Goal: Feedback & Contribution: Submit feedback/report problem

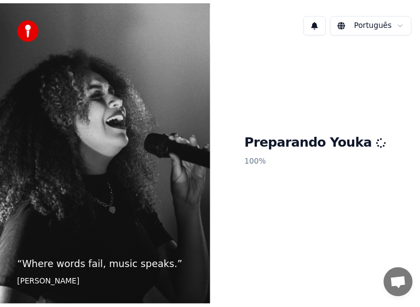
scroll to position [1030, 0]
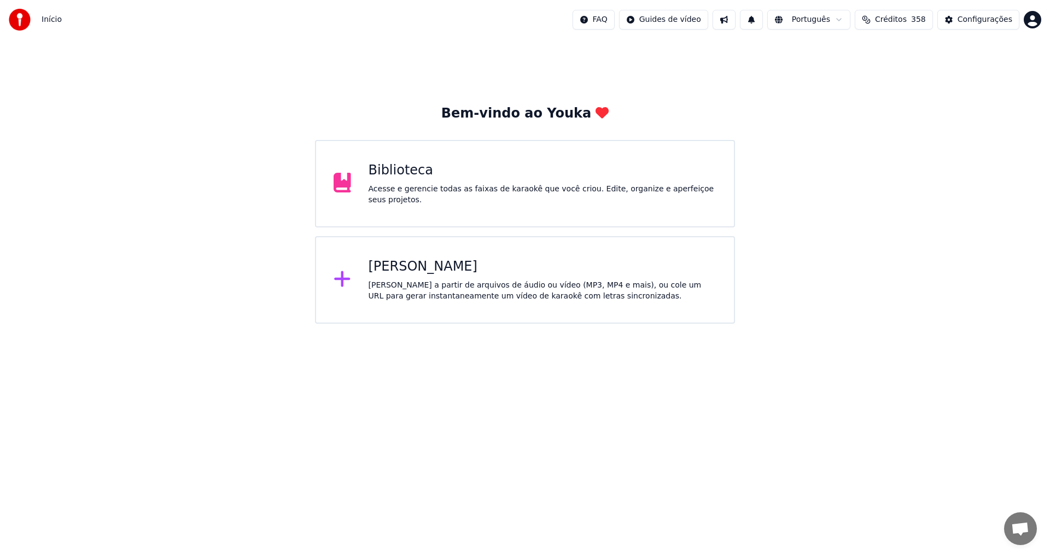
click at [1035, 20] on html "Início FAQ Guides de vídeo Português Créditos 358 Configurações Bem-vindo ao Yo…" at bounding box center [525, 162] width 1050 height 324
click at [968, 65] on span "Faturamento" at bounding box center [967, 70] width 49 height 11
click at [1017, 534] on span "Bate-papo aberto" at bounding box center [1020, 529] width 18 height 15
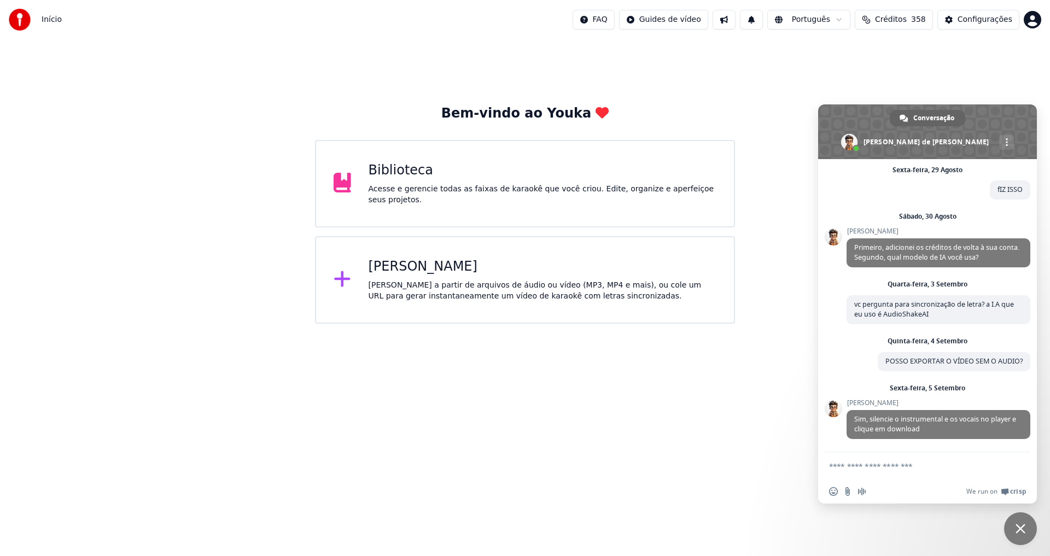
scroll to position [1282, 0]
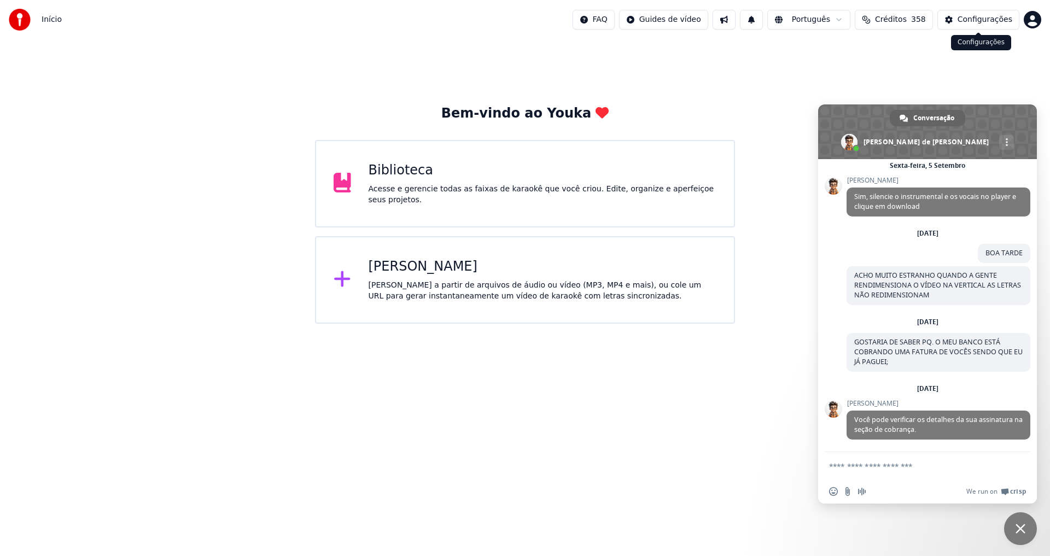
click at [967, 19] on div "Configurações" at bounding box center [985, 19] width 55 height 11
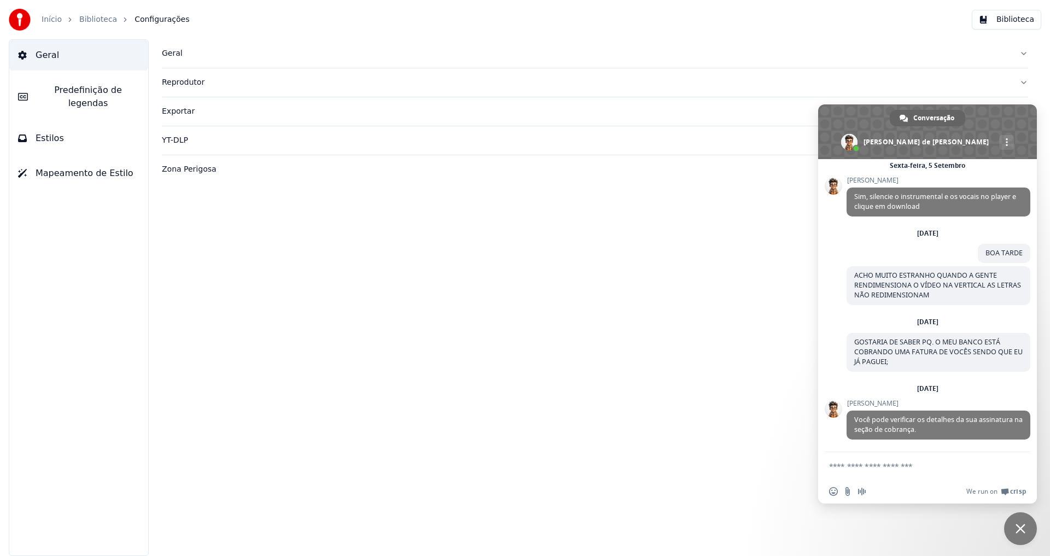
click at [46, 19] on link "Início" at bounding box center [52, 19] width 20 height 11
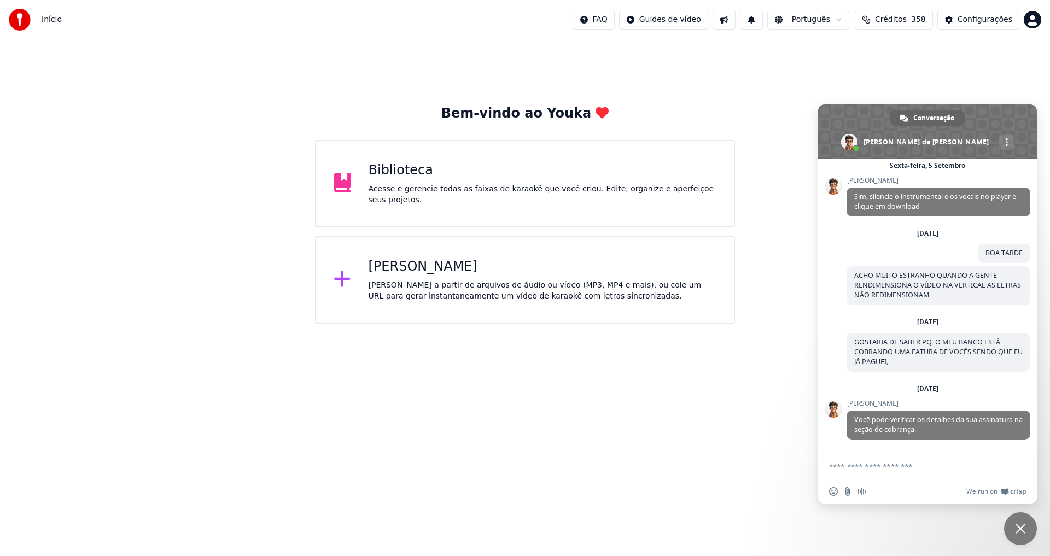
click at [884, 19] on span "Créditos" at bounding box center [891, 19] width 32 height 11
click at [969, 14] on div "Configurações" at bounding box center [985, 19] width 55 height 11
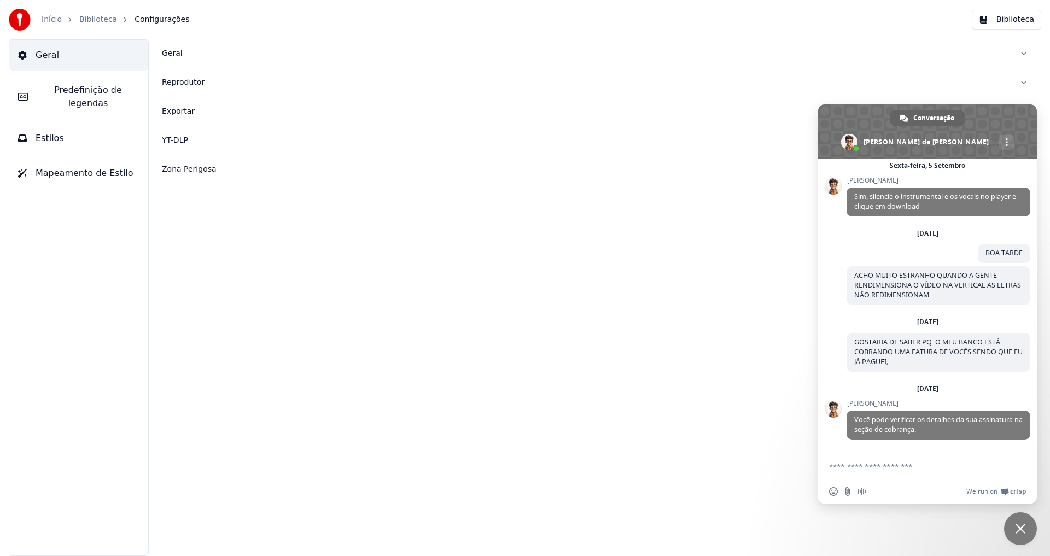
click at [55, 25] on link "Início" at bounding box center [52, 19] width 20 height 11
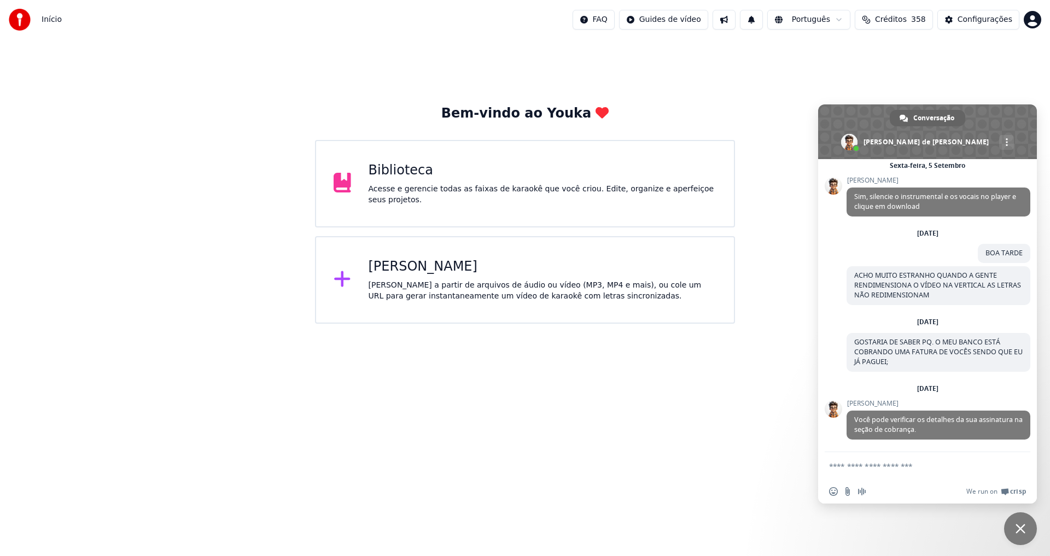
click at [1037, 24] on html "Início FAQ Guides de vídeo Português Créditos 358 Configurações Bem-vindo ao Yo…" at bounding box center [525, 162] width 1050 height 324
click at [998, 88] on span "Votação de Recursos" at bounding box center [983, 93] width 80 height 11
click at [866, 474] on form at bounding box center [915, 467] width 173 height 30
click at [864, 468] on textarea "Escreva sua mensagem..." at bounding box center [915, 467] width 173 height 10
type textarea "*"
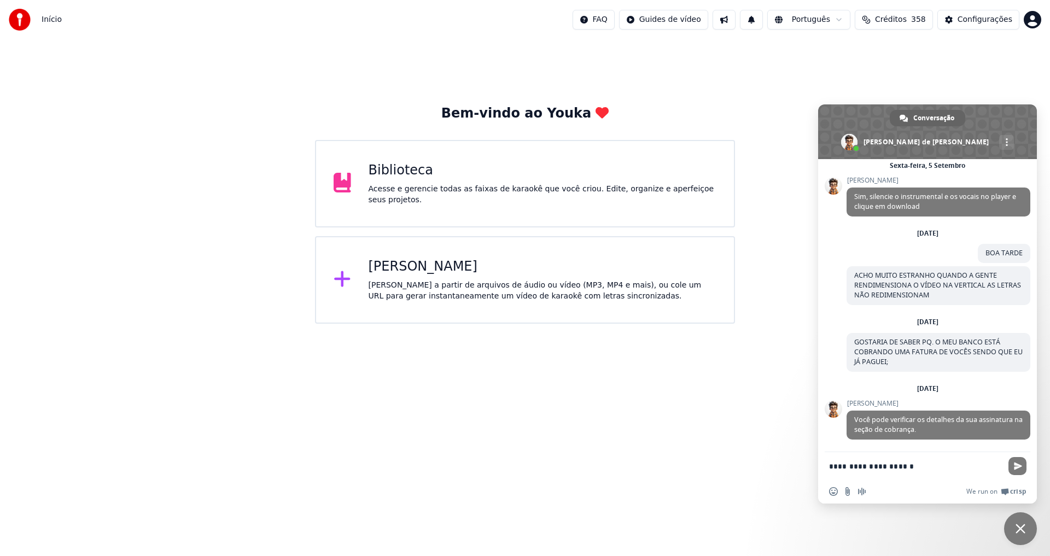
drag, startPoint x: 869, startPoint y: 467, endPoint x: 923, endPoint y: 467, distance: 54.1
click at [923, 467] on textarea "**********" at bounding box center [915, 467] width 173 height 10
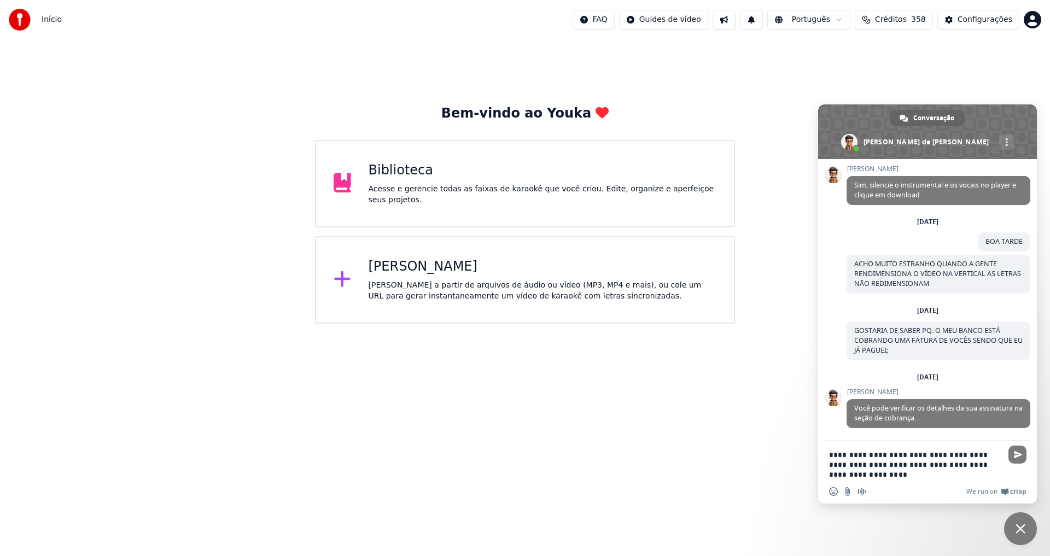
drag, startPoint x: 955, startPoint y: 465, endPoint x: 1004, endPoint y: 464, distance: 49.2
click at [1004, 464] on div "**********" at bounding box center [927, 461] width 219 height 41
click at [892, 467] on textarea "**********" at bounding box center [915, 465] width 173 height 30
click at [901, 467] on textarea "**********" at bounding box center [915, 465] width 173 height 30
click at [917, 463] on textarea "**********" at bounding box center [915, 465] width 173 height 30
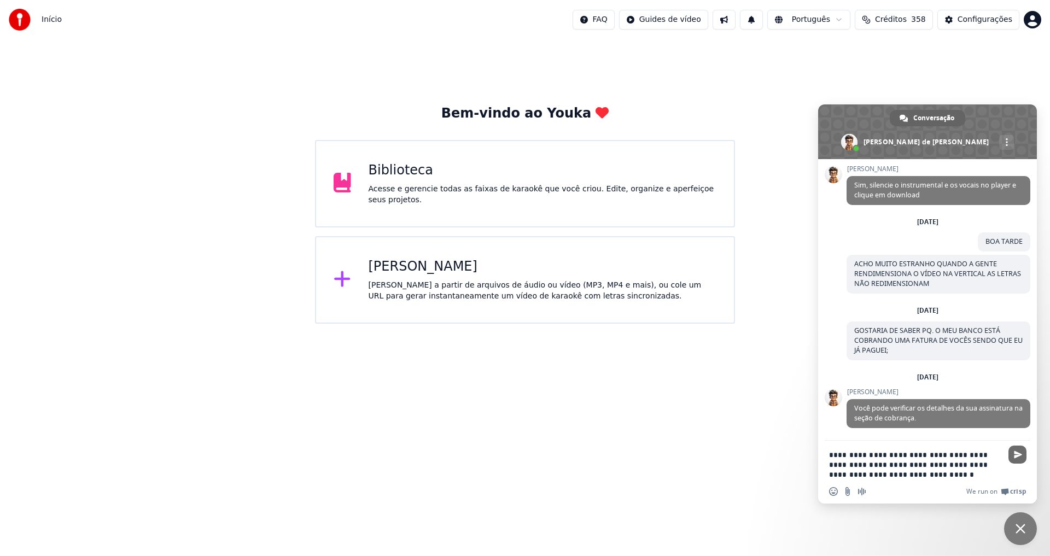
type textarea "**********"
click at [1022, 455] on span "Enviar" at bounding box center [1018, 455] width 18 height 18
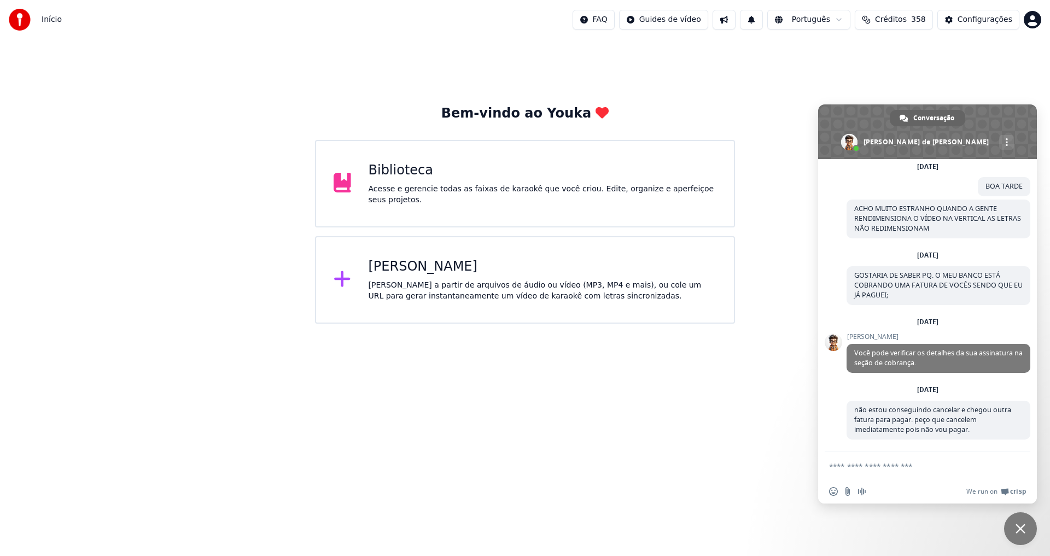
scroll to position [1349, 0]
click at [1026, 532] on span "Bate-papo" at bounding box center [1020, 528] width 33 height 33
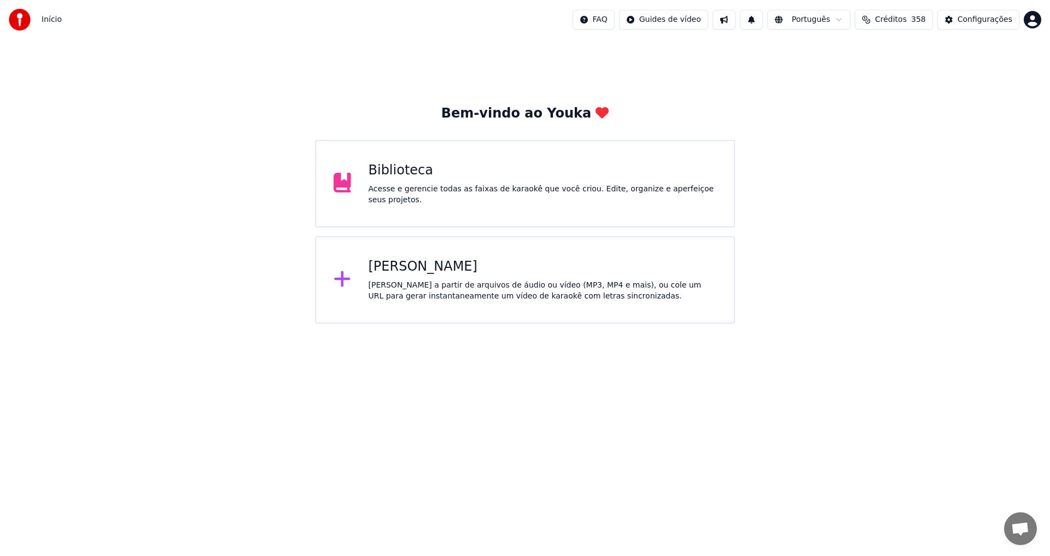
click at [1025, 532] on span "Bate-papo aberto" at bounding box center [1020, 529] width 18 height 15
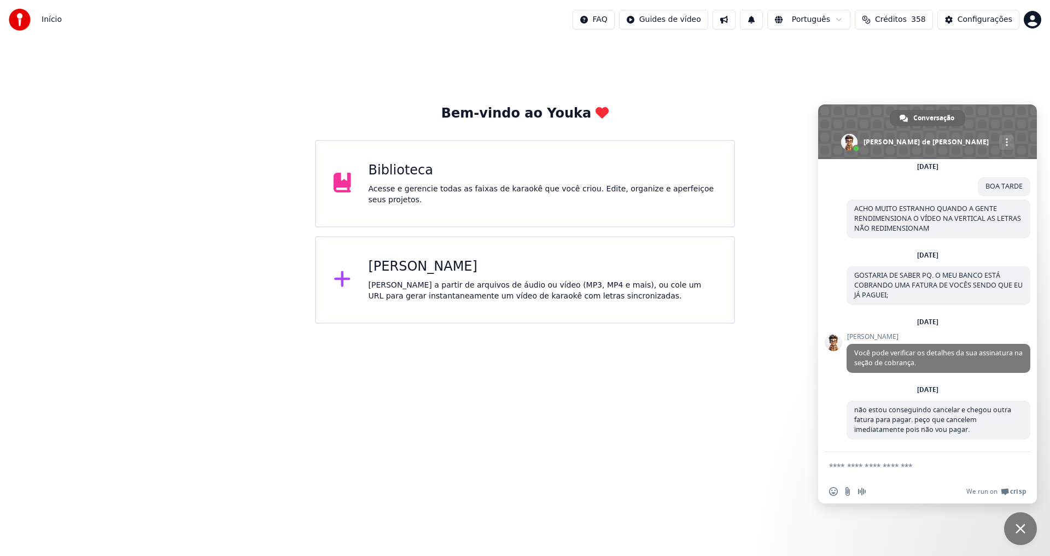
click at [881, 464] on textarea "Escreva sua mensagem..." at bounding box center [915, 467] width 173 height 10
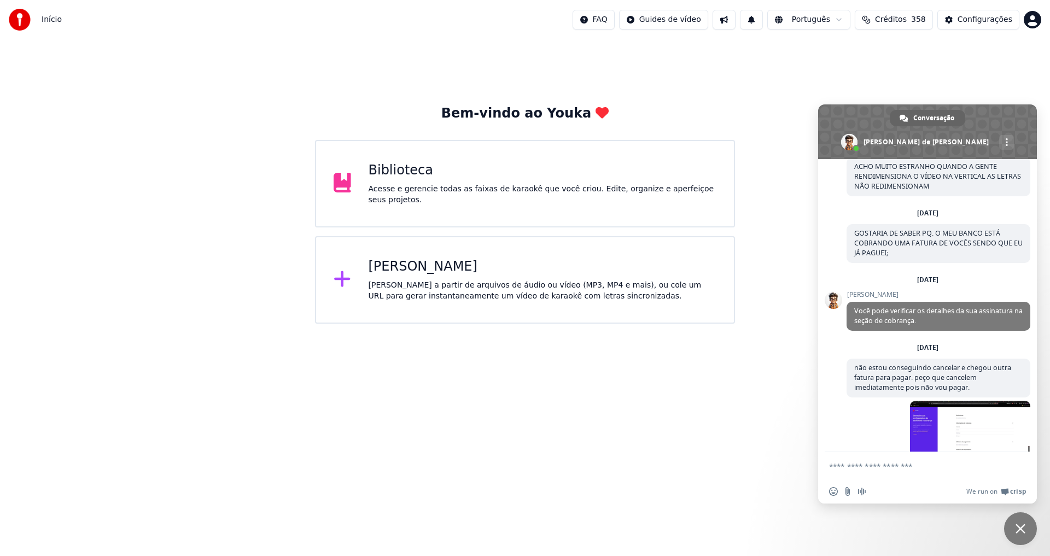
scroll to position [1418, 0]
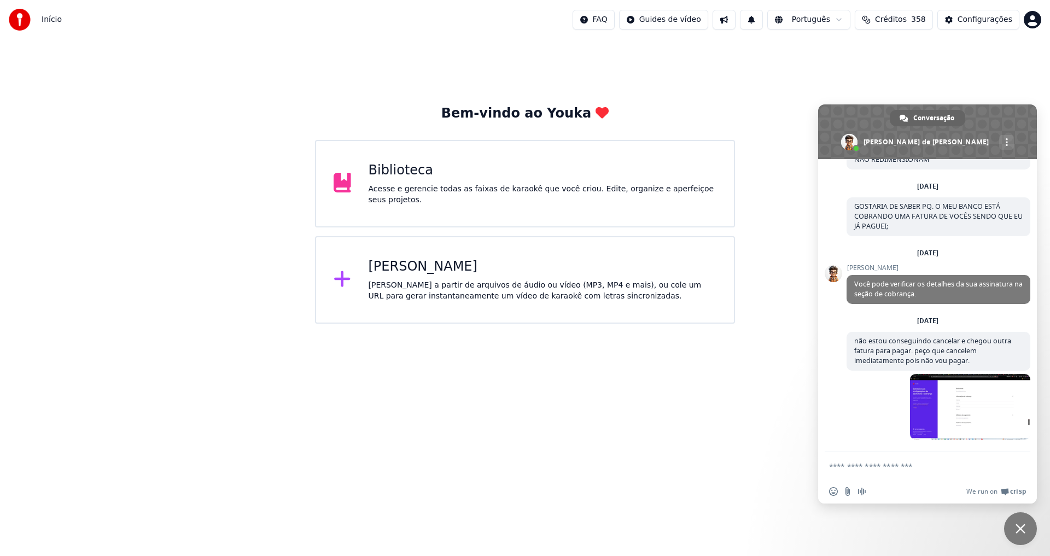
click at [924, 465] on textarea "Escreva sua mensagem..." at bounding box center [915, 467] width 173 height 10
click at [904, 457] on form at bounding box center [915, 467] width 173 height 30
click at [910, 468] on textarea "Escreva sua mensagem..." at bounding box center [915, 467] width 173 height 10
click at [948, 457] on form at bounding box center [915, 467] width 173 height 30
drag, startPoint x: 929, startPoint y: 459, endPoint x: 922, endPoint y: 468, distance: 10.9
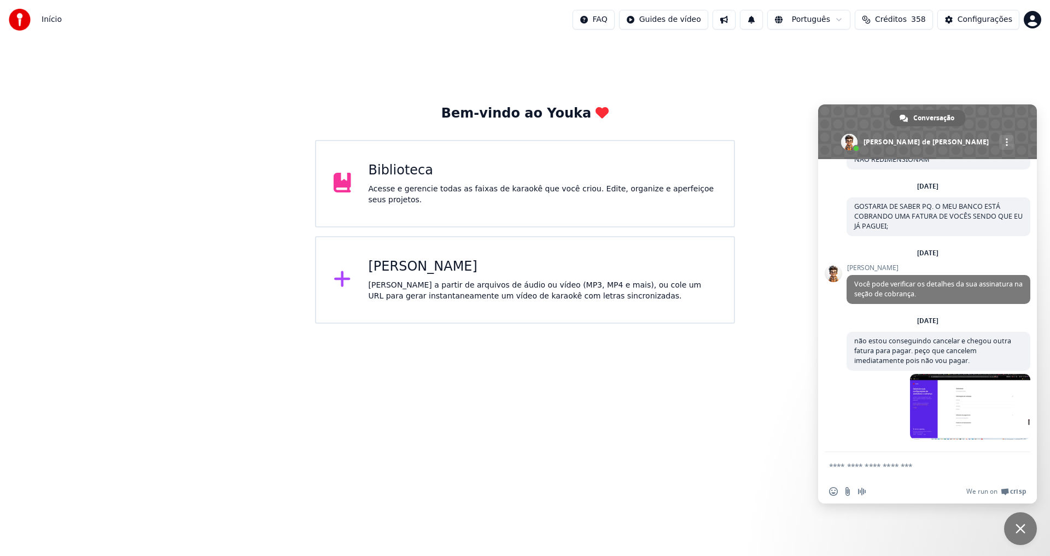
click at [924, 463] on form at bounding box center [915, 467] width 173 height 30
click at [922, 468] on textarea "Escreva sua mensagem..." at bounding box center [915, 467] width 173 height 10
click at [921, 469] on textarea "Escreva sua mensagem..." at bounding box center [915, 467] width 173 height 10
click at [896, 471] on form at bounding box center [915, 467] width 173 height 30
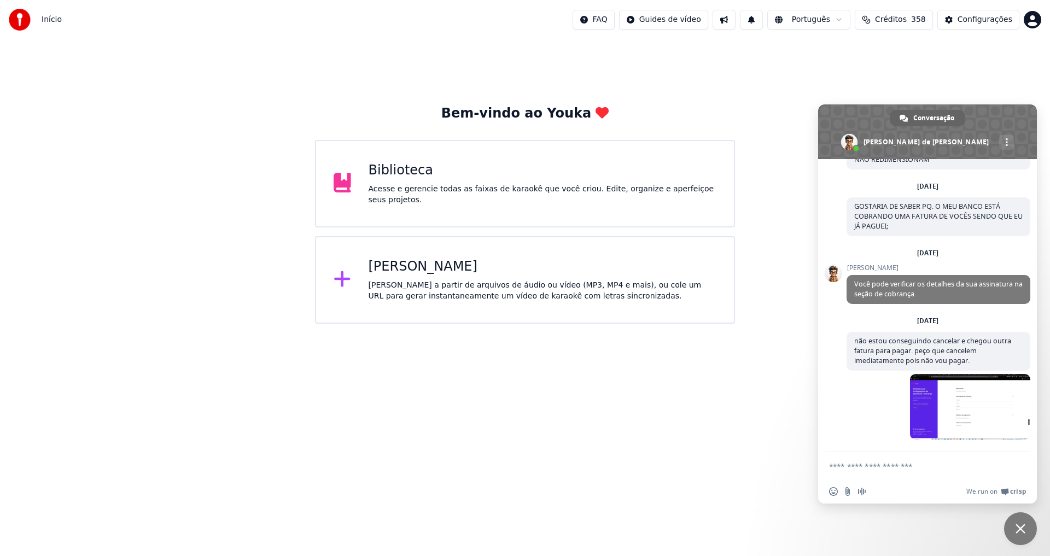
click at [896, 471] on form at bounding box center [915, 467] width 173 height 30
click at [866, 426] on div "Agora" at bounding box center [939, 413] width 184 height 78
click at [940, 405] on span at bounding box center [970, 407] width 120 height 66
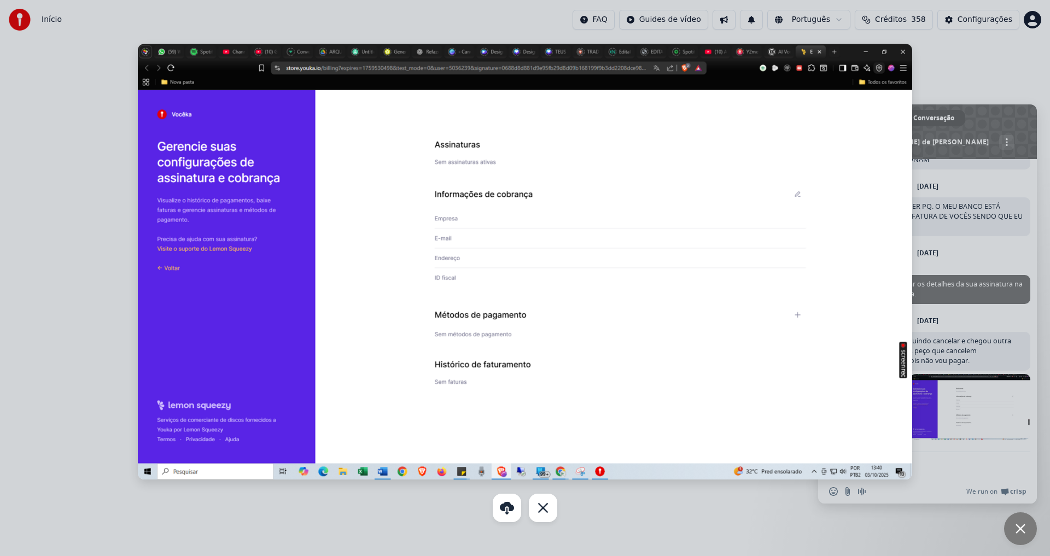
click at [906, 55] on img at bounding box center [525, 262] width 775 height 436
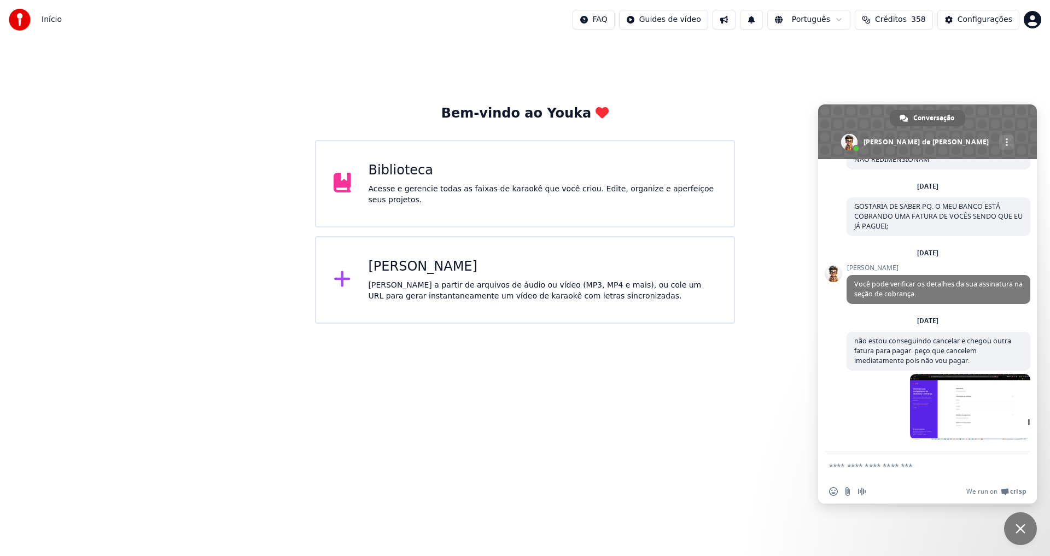
click at [895, 465] on textarea "Escreva sua mensagem..." at bounding box center [915, 467] width 173 height 10
click at [1022, 518] on span "Bate-papo" at bounding box center [1020, 528] width 33 height 33
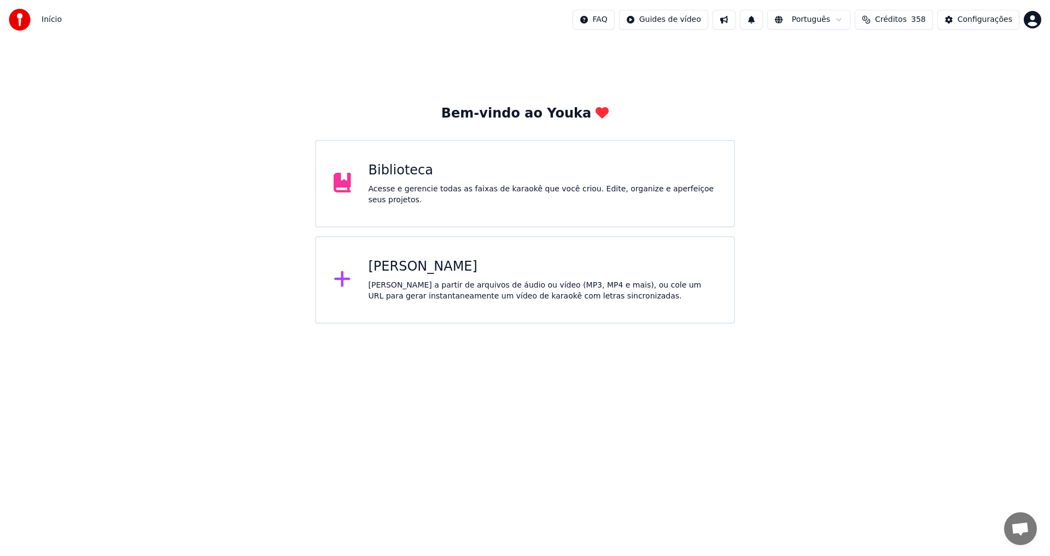
click at [1020, 526] on span "Bate-papo aberto" at bounding box center [1020, 529] width 18 height 15
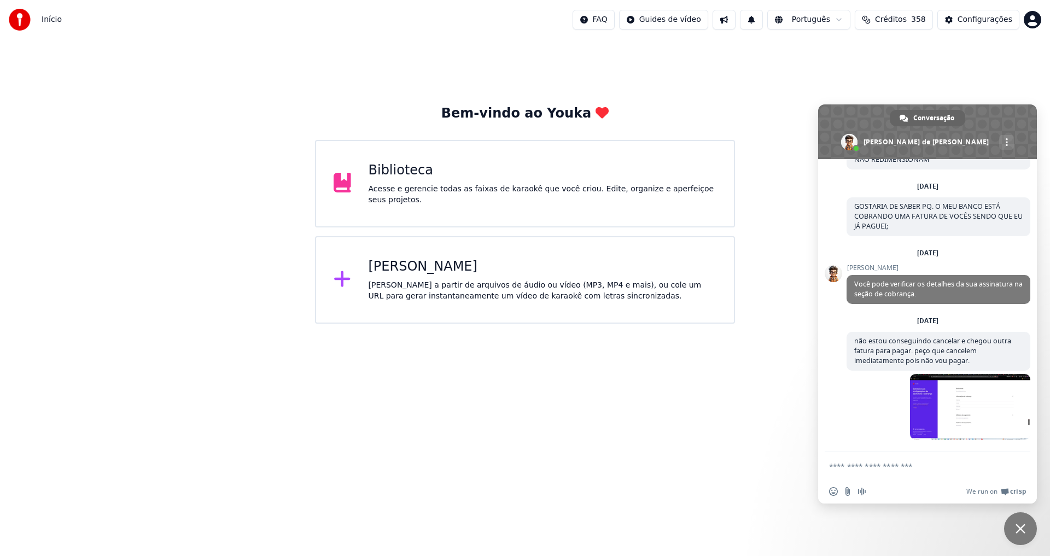
click at [892, 463] on textarea "Escreva sua mensagem..." at bounding box center [915, 467] width 173 height 10
click at [860, 492] on span "Mensagem de áudio" at bounding box center [862, 491] width 9 height 9
click at [936, 473] on form at bounding box center [915, 467] width 173 height 30
click at [898, 492] on span at bounding box center [899, 491] width 9 height 9
click at [859, 463] on textarea "Escreva sua mensagem..." at bounding box center [915, 467] width 173 height 10
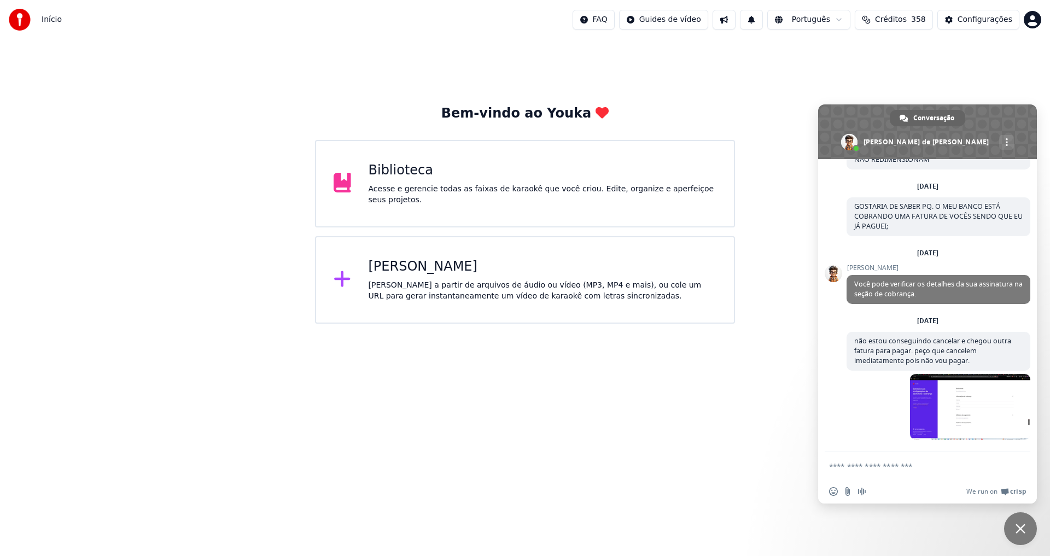
click at [859, 467] on textarea "Escreva sua mensagem..." at bounding box center [915, 467] width 173 height 10
drag, startPoint x: 994, startPoint y: 471, endPoint x: 988, endPoint y: 472, distance: 6.6
click at [993, 471] on form at bounding box center [915, 467] width 173 height 30
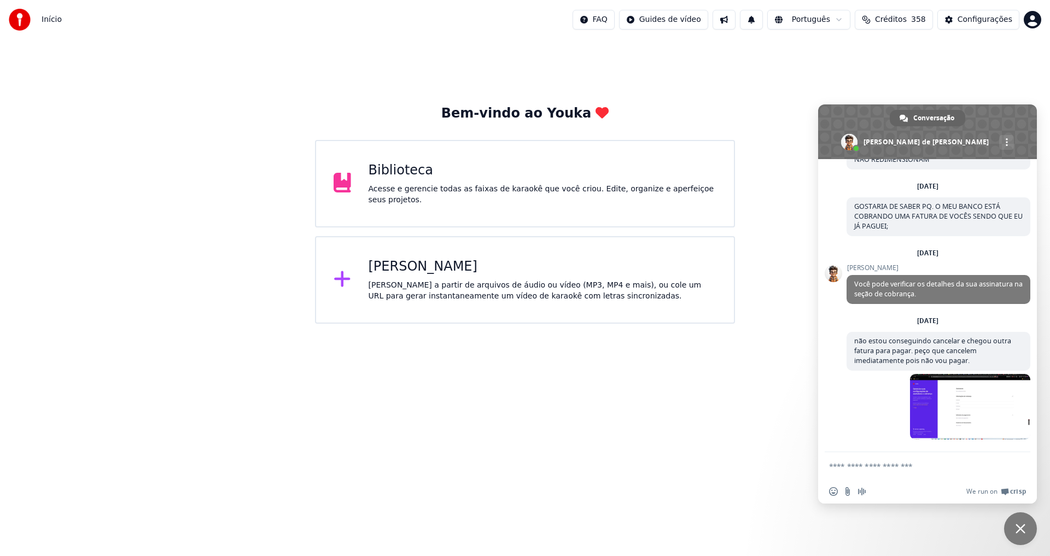
click at [958, 472] on form at bounding box center [915, 467] width 173 height 30
click at [836, 494] on span "Inserir um emoticon" at bounding box center [833, 491] width 9 height 9
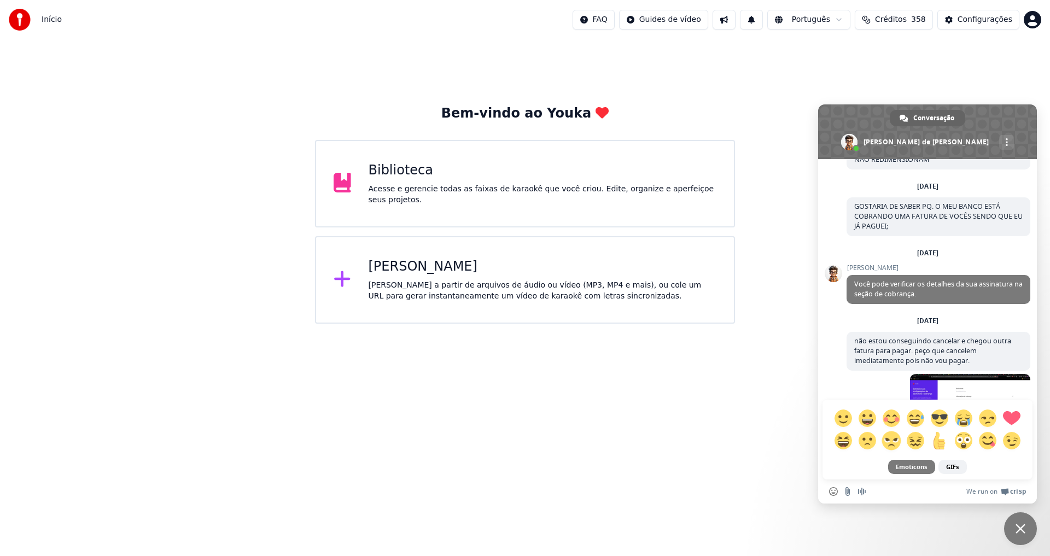
click at [893, 440] on span at bounding box center [891, 440] width 19 height 19
type textarea "**"
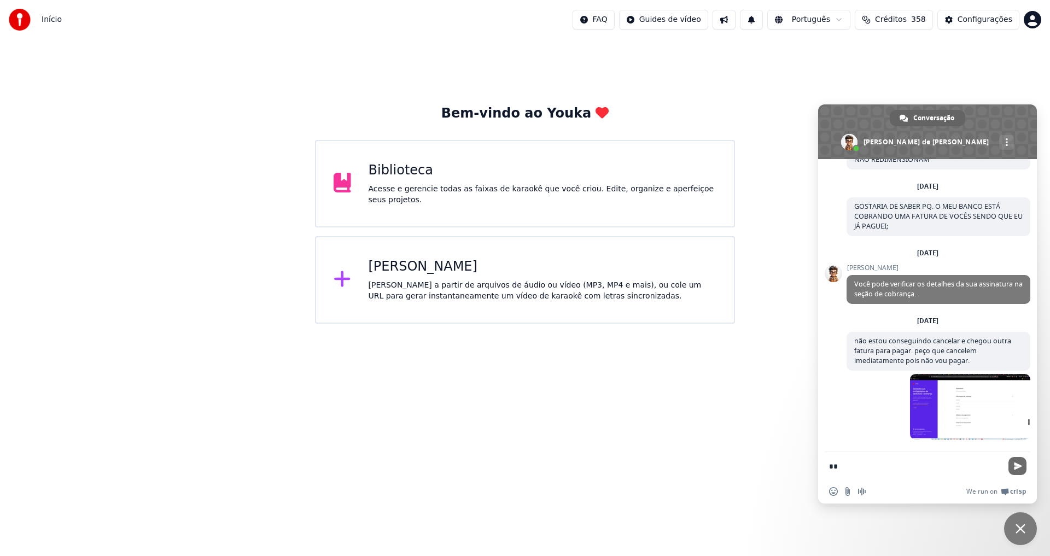
click at [1022, 471] on span "Enviar" at bounding box center [1018, 466] width 18 height 18
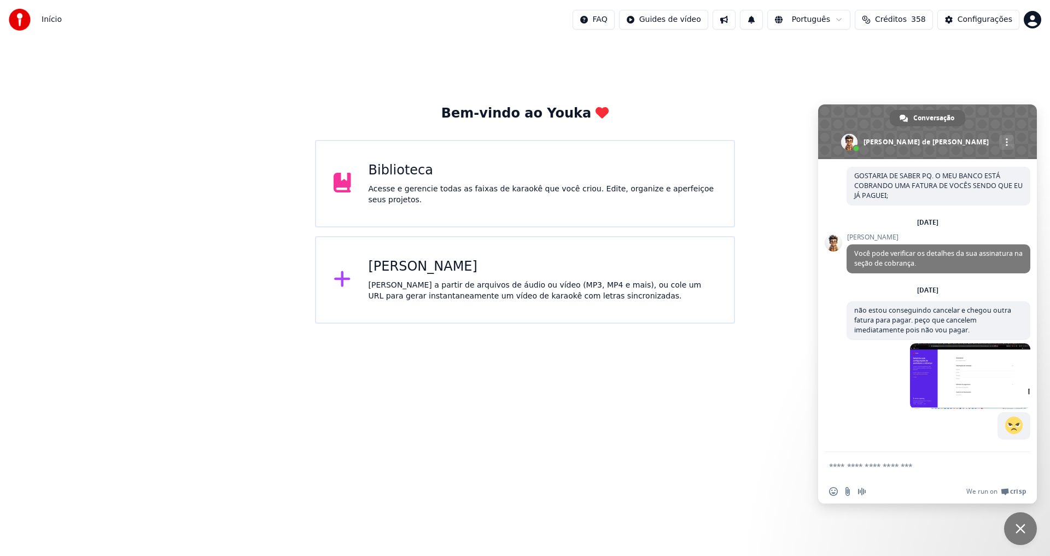
scroll to position [1448, 0]
click at [935, 468] on textarea "Escreva sua mensagem..." at bounding box center [915, 467] width 173 height 10
click at [932, 466] on textarea "Escreva sua mensagem..." at bounding box center [915, 467] width 173 height 10
click at [930, 465] on textarea "Escreva sua mensagem..." at bounding box center [915, 467] width 173 height 10
click at [928, 426] on div "Agora" at bounding box center [939, 431] width 184 height 39
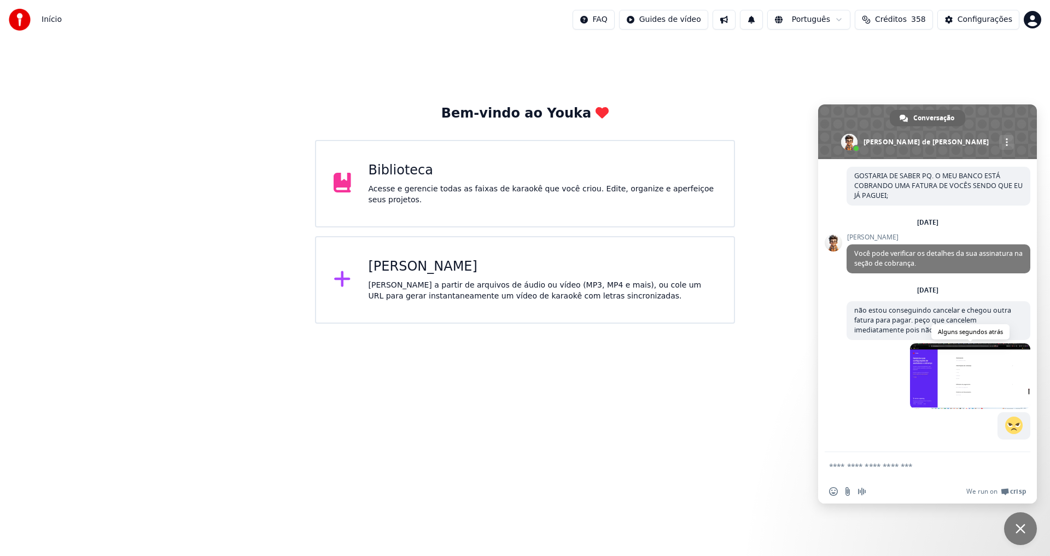
click at [942, 374] on span at bounding box center [970, 376] width 120 height 66
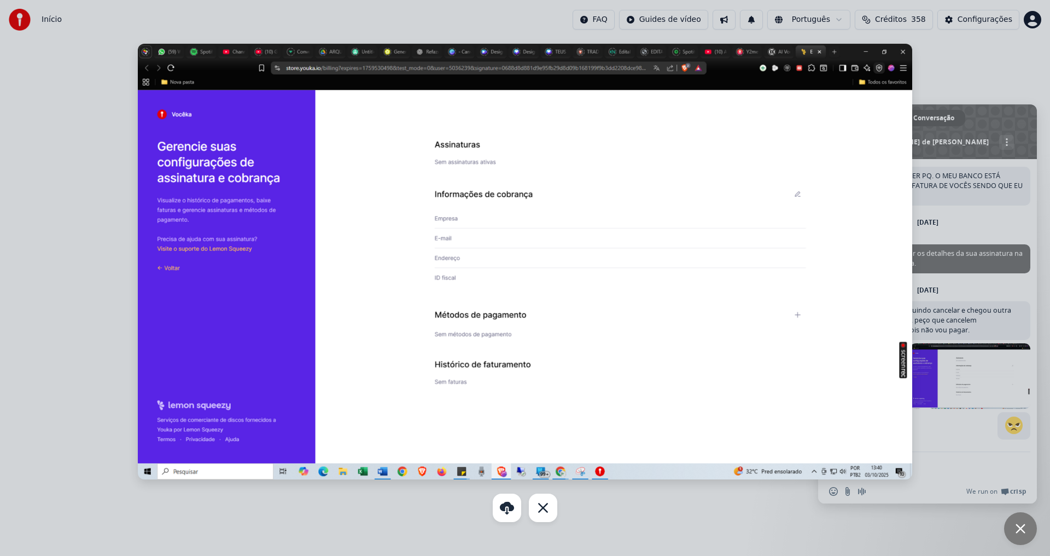
click at [904, 55] on img at bounding box center [525, 262] width 775 height 436
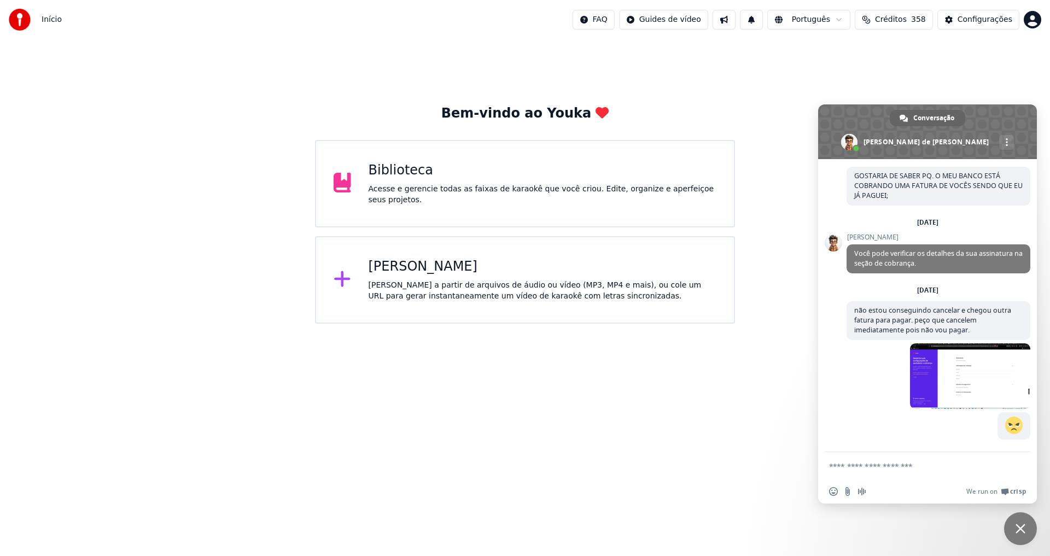
click at [323, 98] on div "Bem-vindo ao Youka Biblioteca Acesse e gerencie todas as faixas de karaokê que …" at bounding box center [525, 181] width 1050 height 284
